Goal: Information Seeking & Learning: Learn about a topic

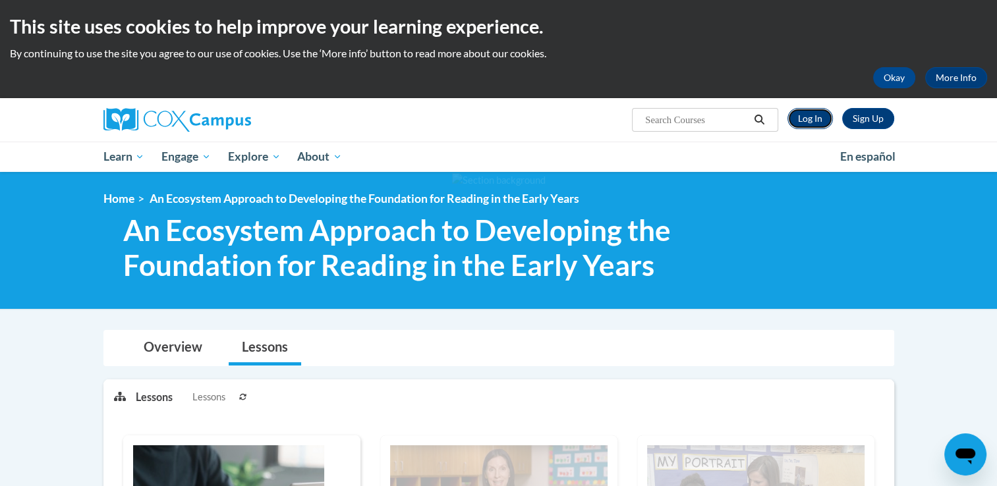
click at [814, 117] on link "Log In" at bounding box center [809, 118] width 45 height 21
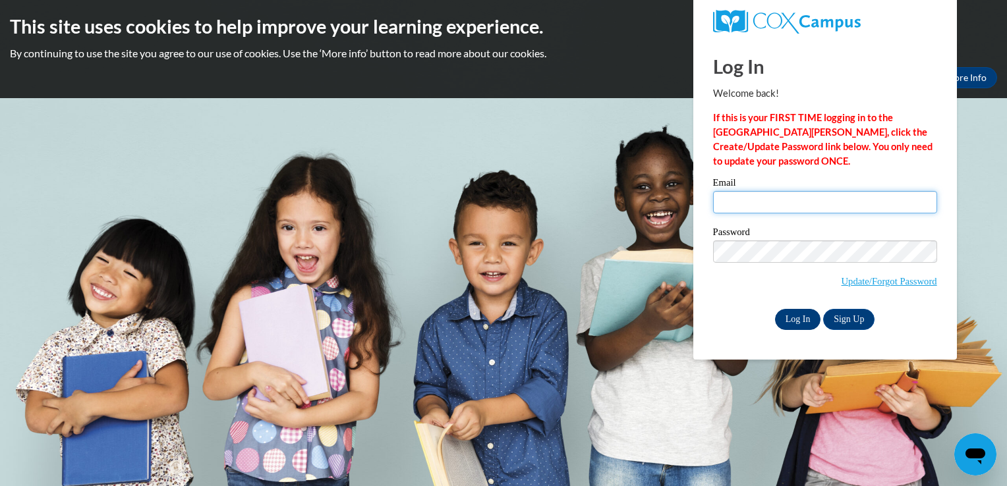
type input "senoratoliferro@gmail.com"
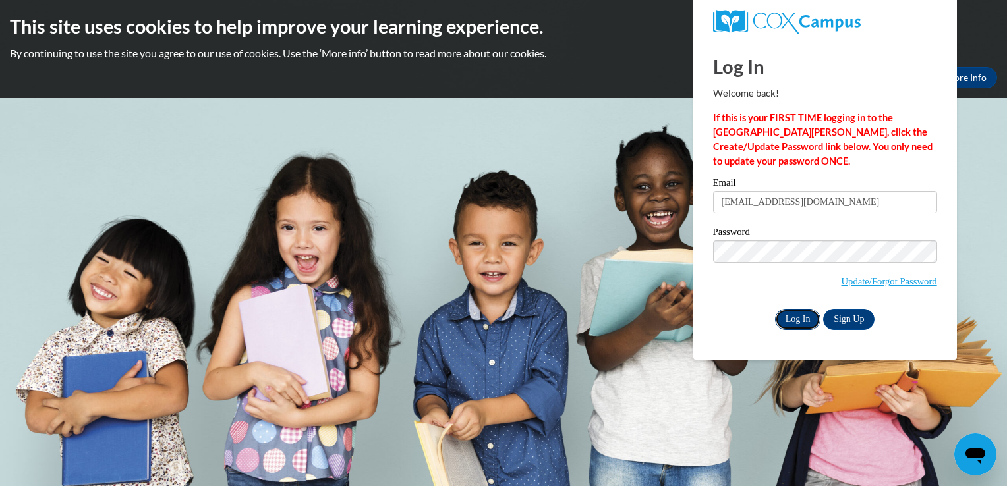
click at [809, 320] on input "Log In" at bounding box center [798, 319] width 46 height 21
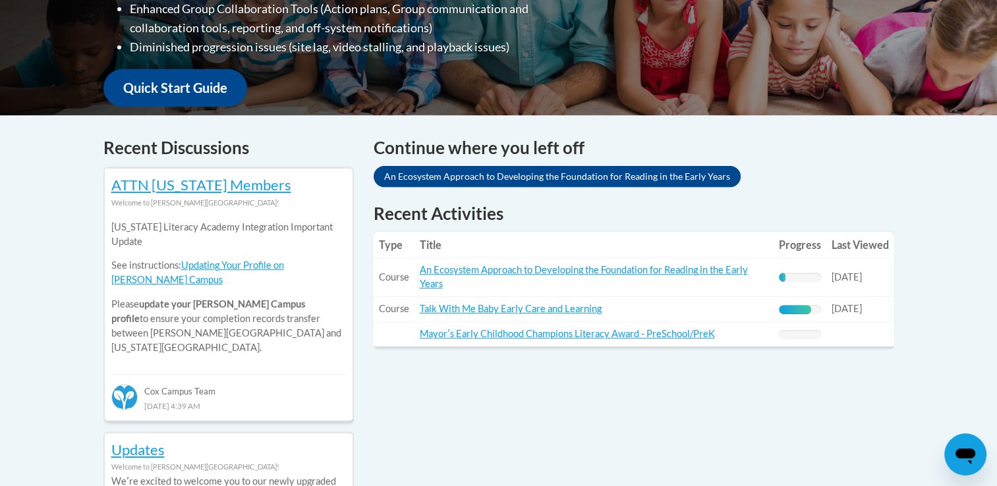
scroll to position [461, 0]
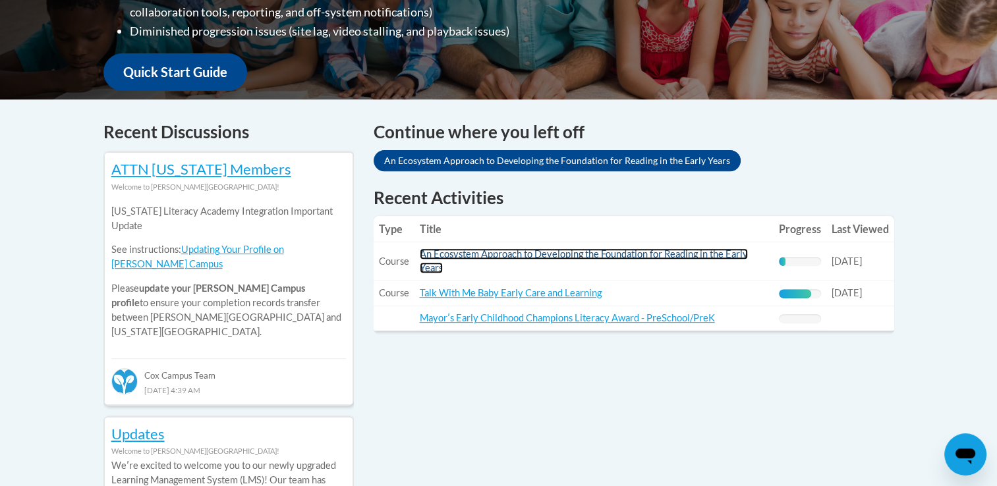
click at [660, 255] on link "An Ecosystem Approach to Developing the Foundation for Reading in the Early Yea…" at bounding box center [584, 260] width 328 height 25
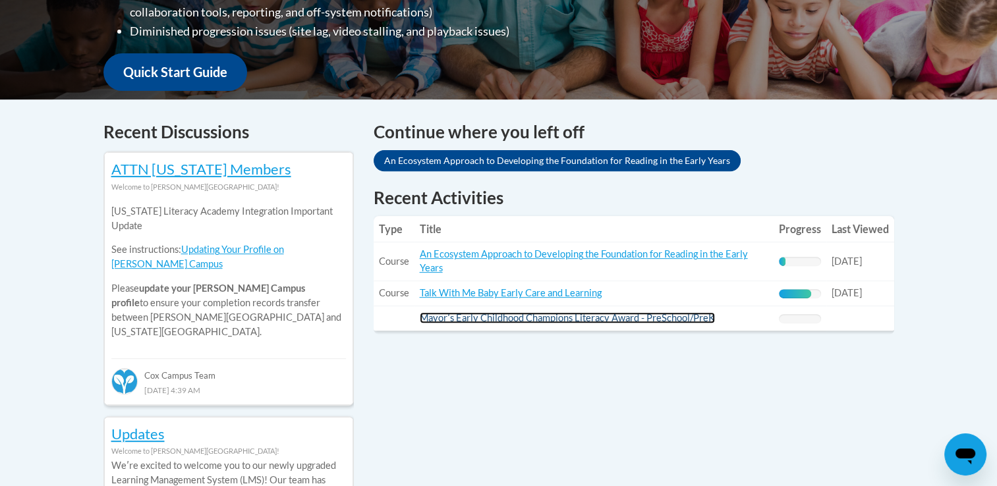
click at [469, 318] on link "Mayorʹs Early Childhood Champions Literacy Award - PreSchool/PreK" at bounding box center [567, 317] width 295 height 11
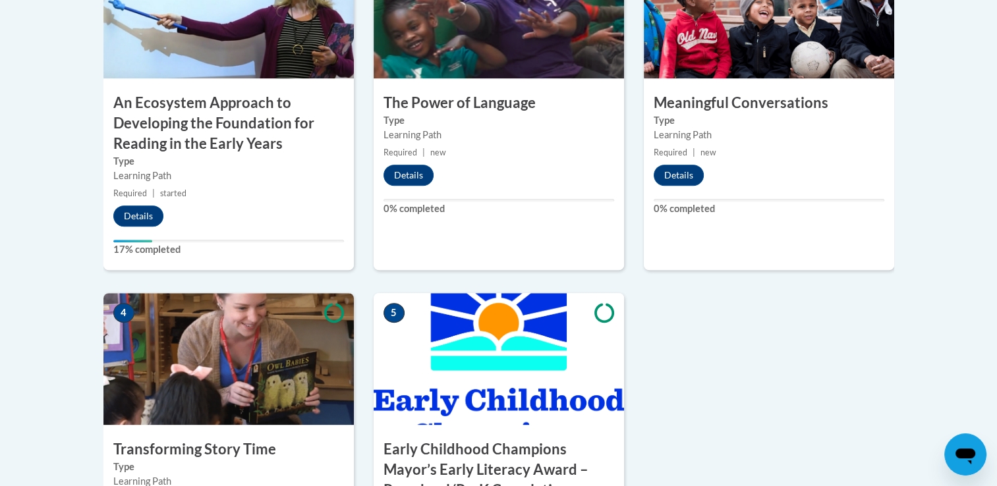
scroll to position [593, 0]
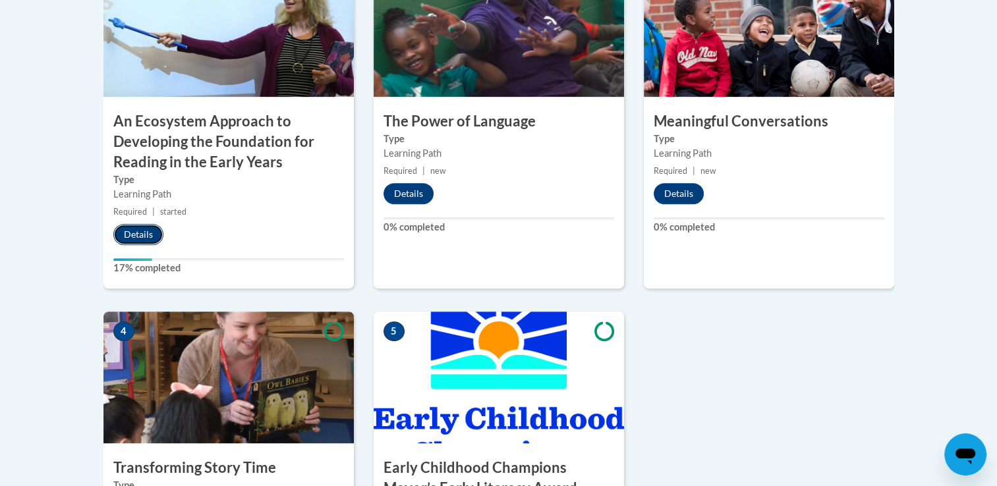
click at [144, 236] on button "Details" at bounding box center [138, 234] width 50 height 21
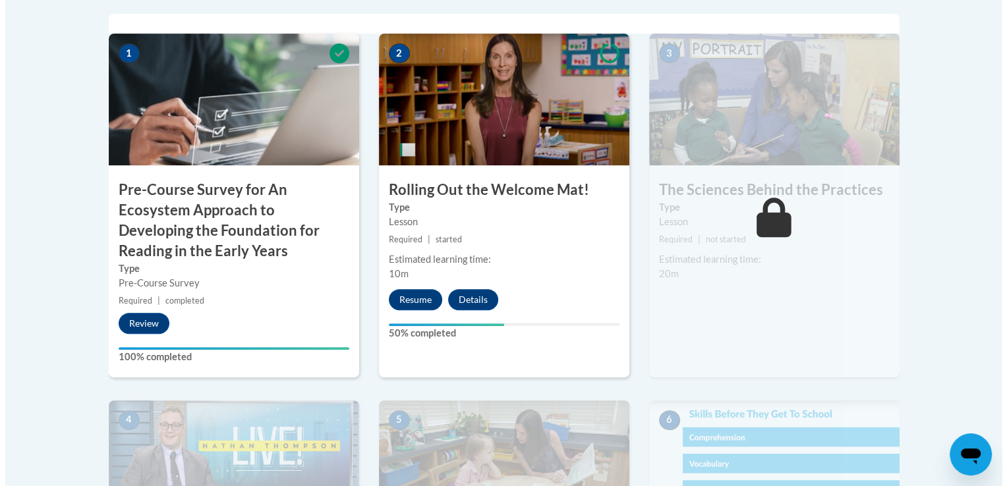
scroll to position [461, 0]
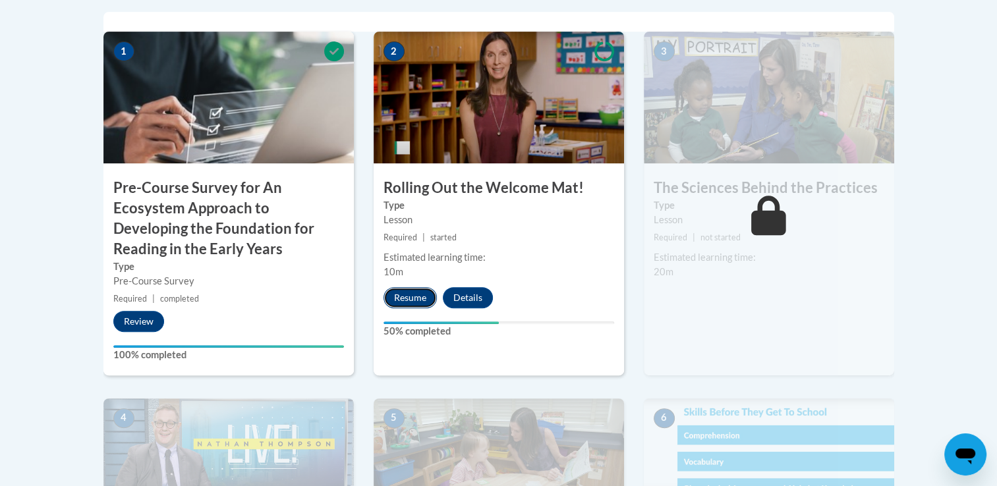
click at [418, 296] on button "Resume" at bounding box center [409, 297] width 53 height 21
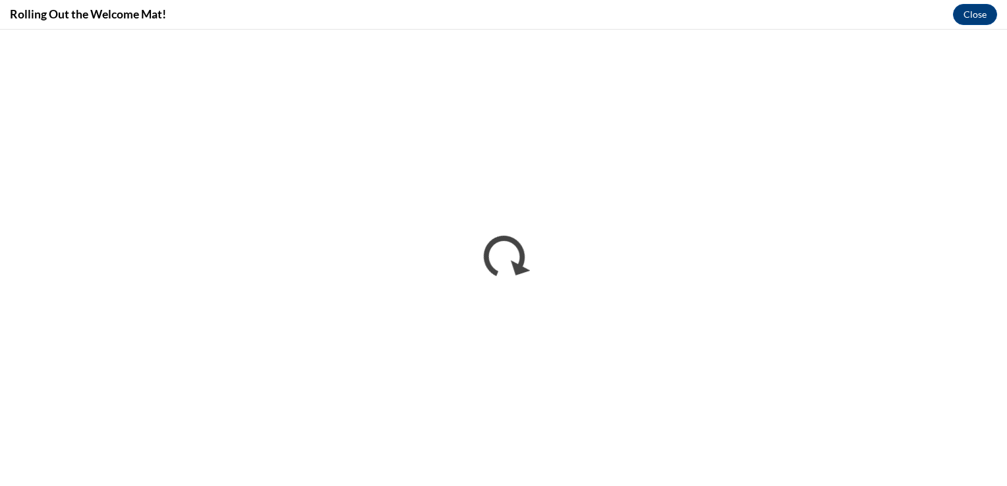
scroll to position [0, 0]
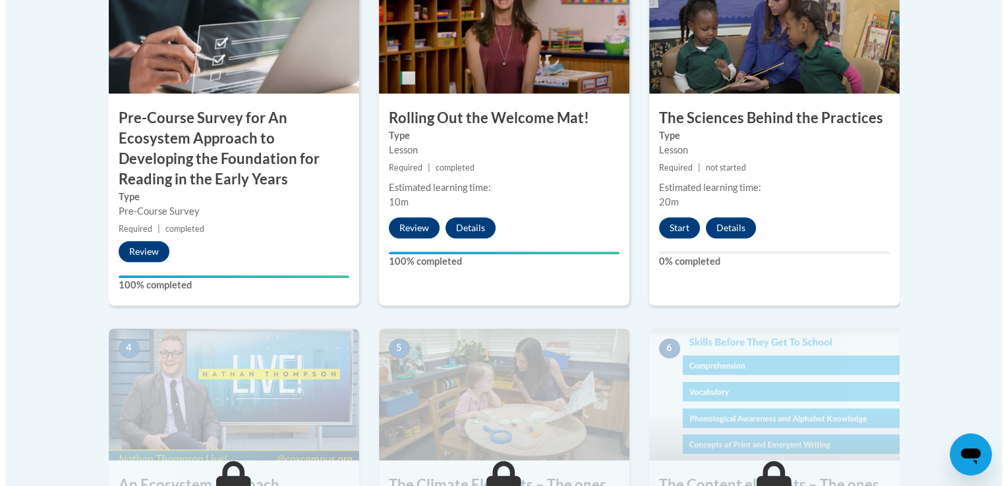
scroll to position [527, 0]
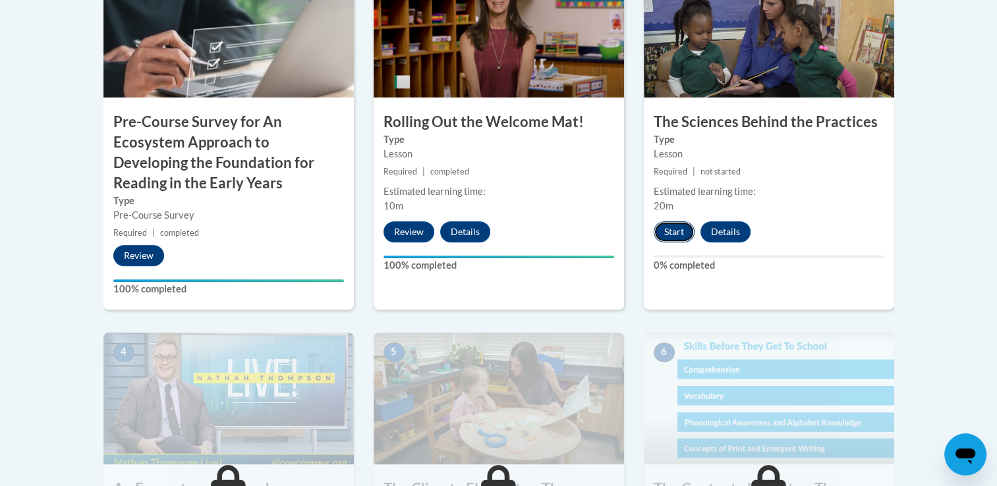
click at [680, 237] on button "Start" at bounding box center [674, 231] width 41 height 21
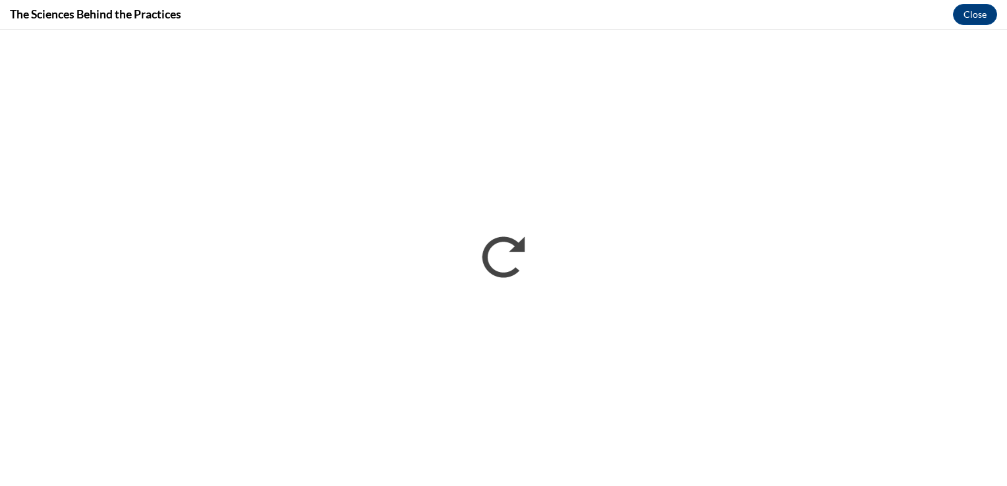
scroll to position [0, 0]
